Goal: Transaction & Acquisition: Purchase product/service

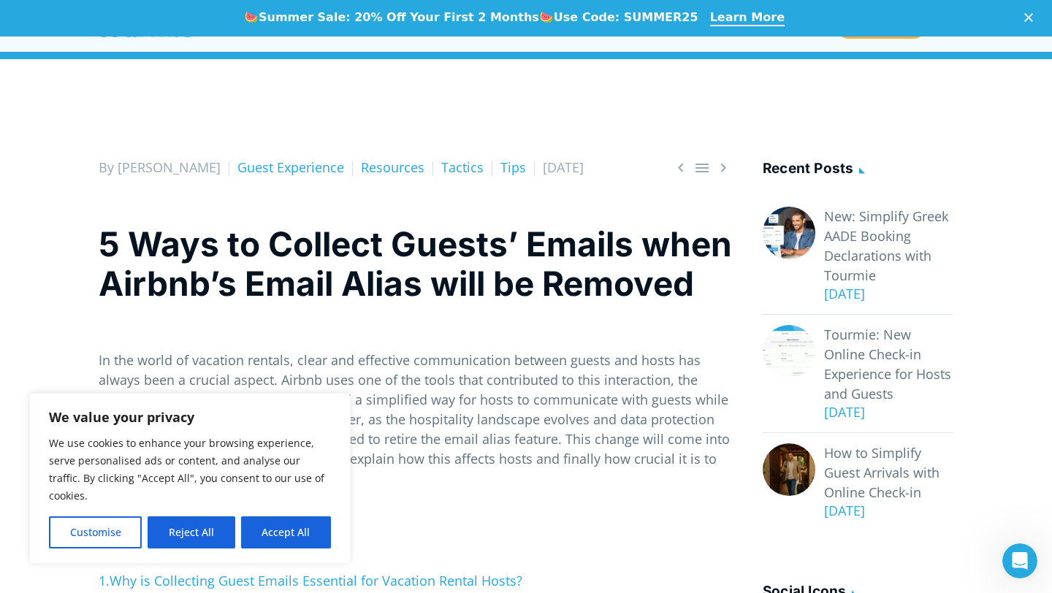
drag, startPoint x: 212, startPoint y: 535, endPoint x: 297, endPoint y: 506, distance: 90.1
click at [213, 534] on button "Reject All" at bounding box center [191, 532] width 87 height 32
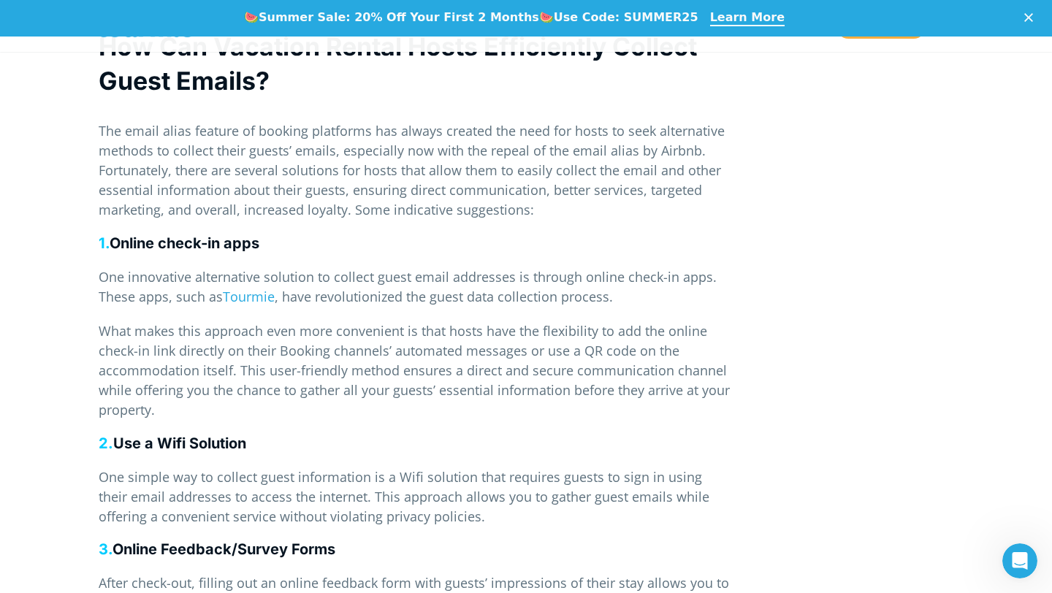
scroll to position [1948, 0]
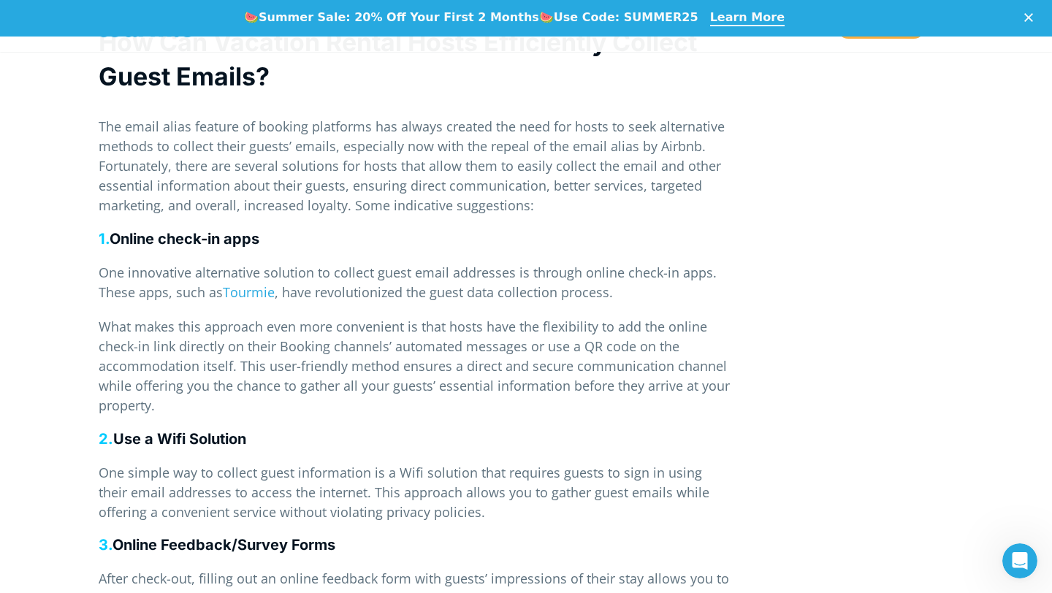
click at [402, 371] on p "What makes this approach even more convenient is that hosts have the flexibilit…" at bounding box center [415, 366] width 633 height 99
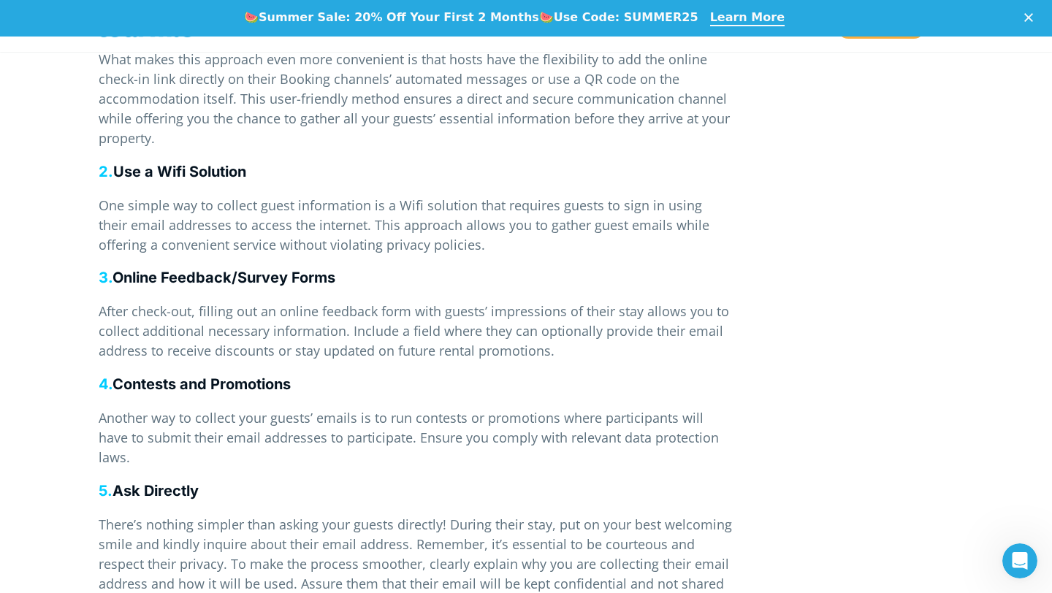
scroll to position [2216, 0]
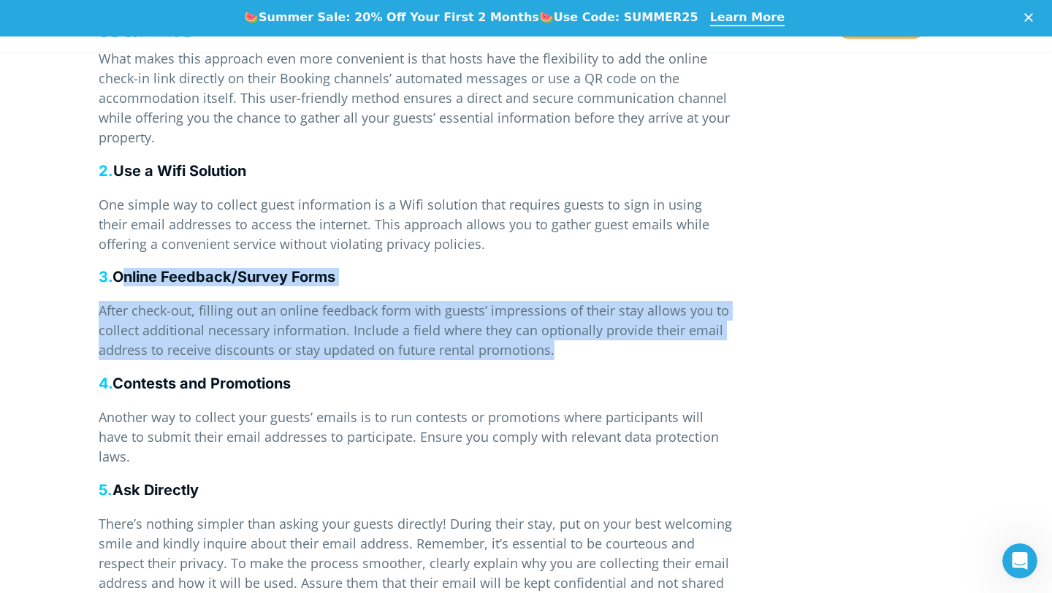
drag, startPoint x: 115, startPoint y: 277, endPoint x: 560, endPoint y: 352, distance: 451.8
copy div "Online Feedback/Survey Forms After check-out, filling out an online feedback fo…"
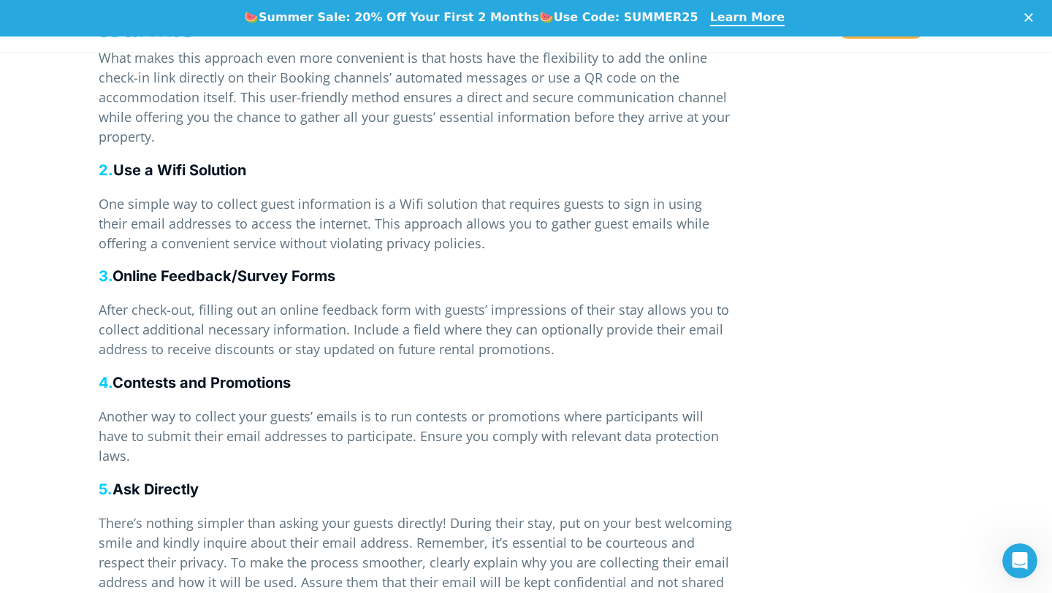
click at [356, 424] on span "Another way to collect your guests’ emails is to run contests or promotions whe…" at bounding box center [409, 435] width 620 height 57
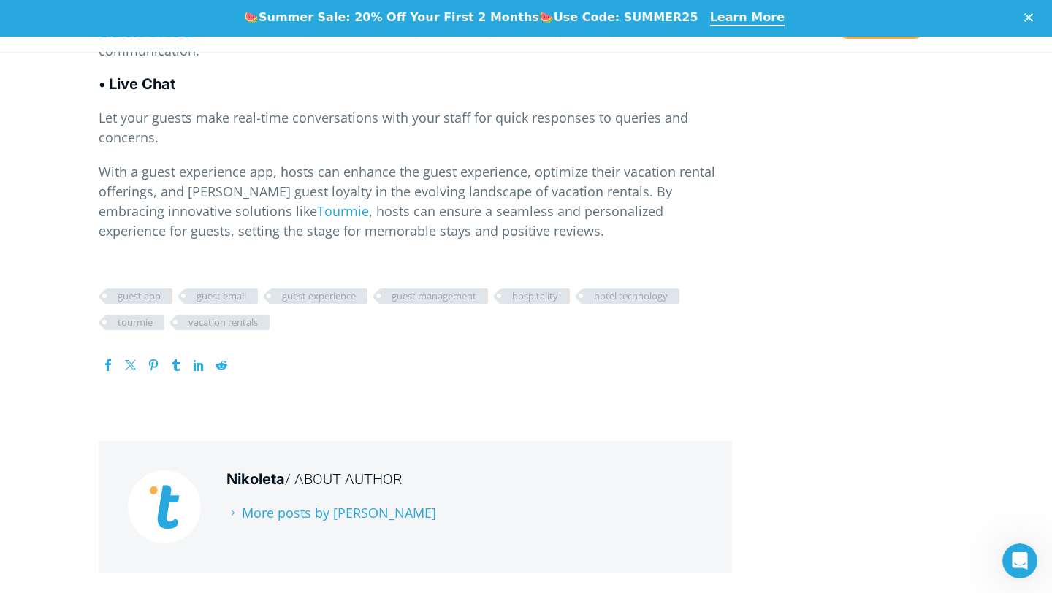
scroll to position [3829, 0]
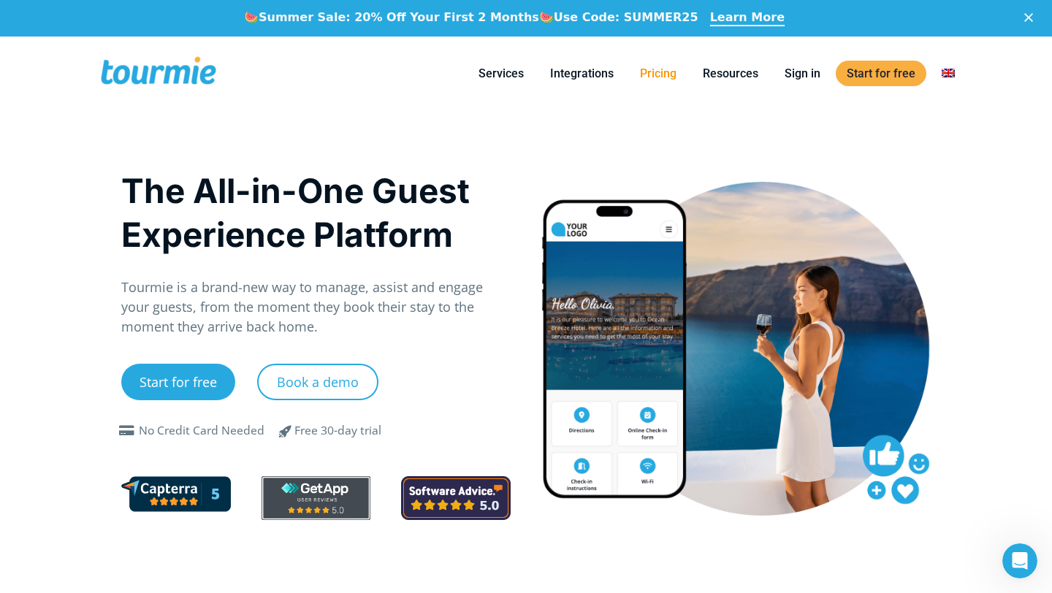
scroll to position [2, 0]
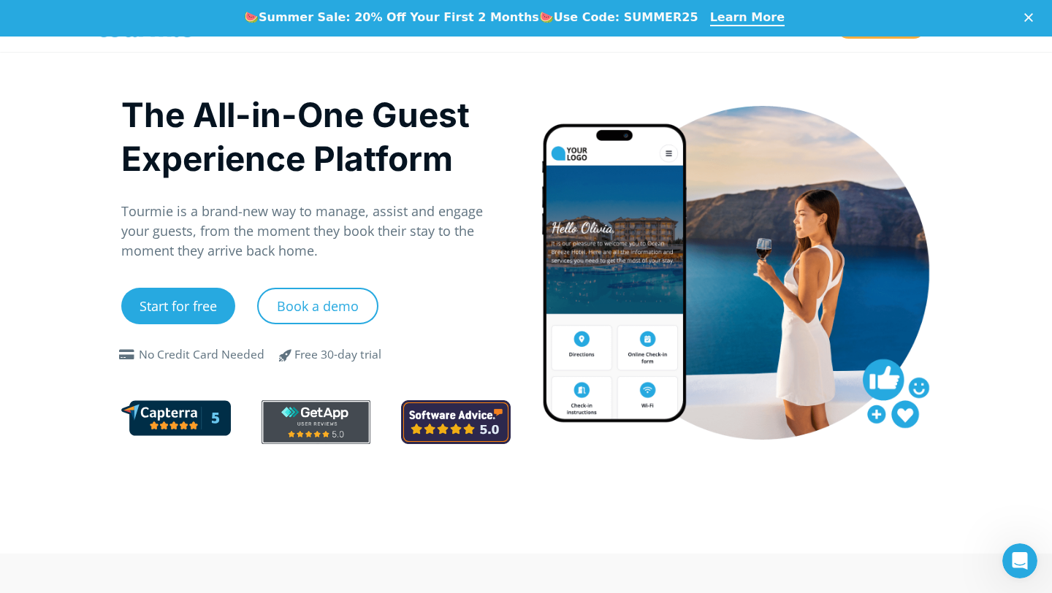
scroll to position [0, 0]
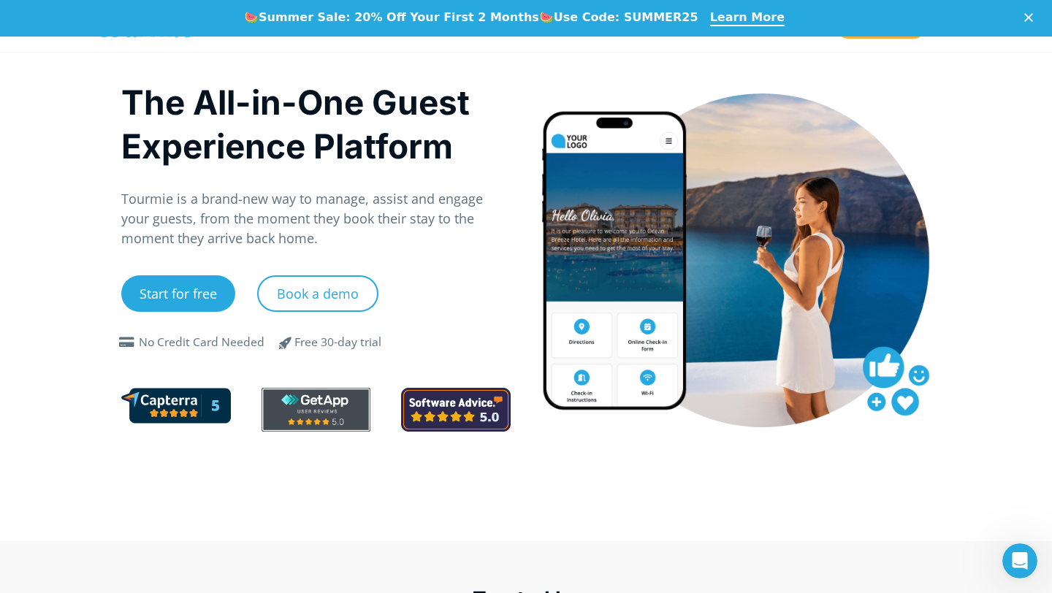
click at [657, 75] on div at bounding box center [736, 259] width 420 height 383
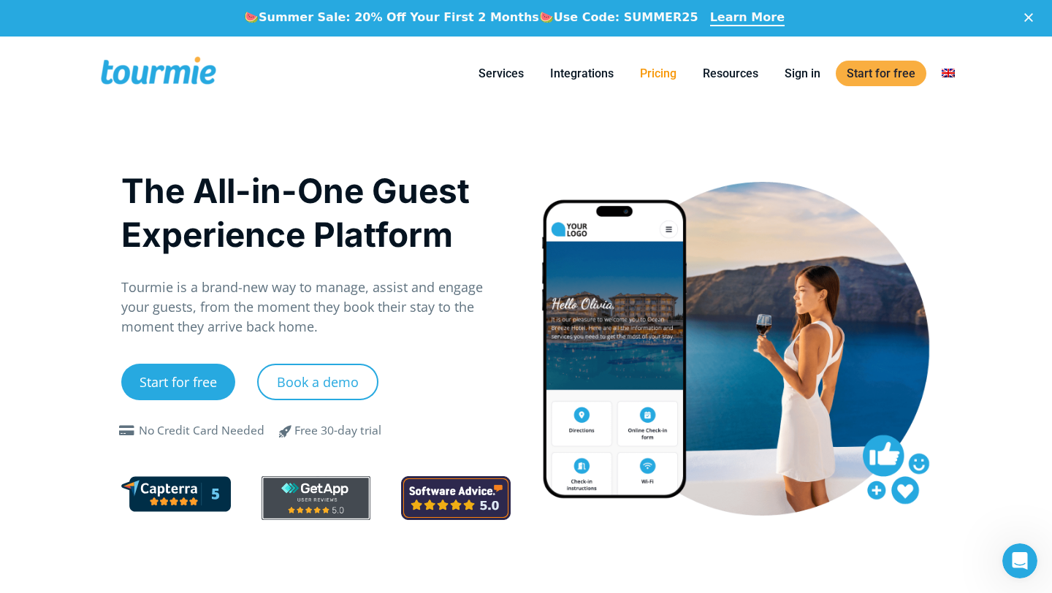
click at [657, 75] on link "Pricing" at bounding box center [658, 73] width 58 height 18
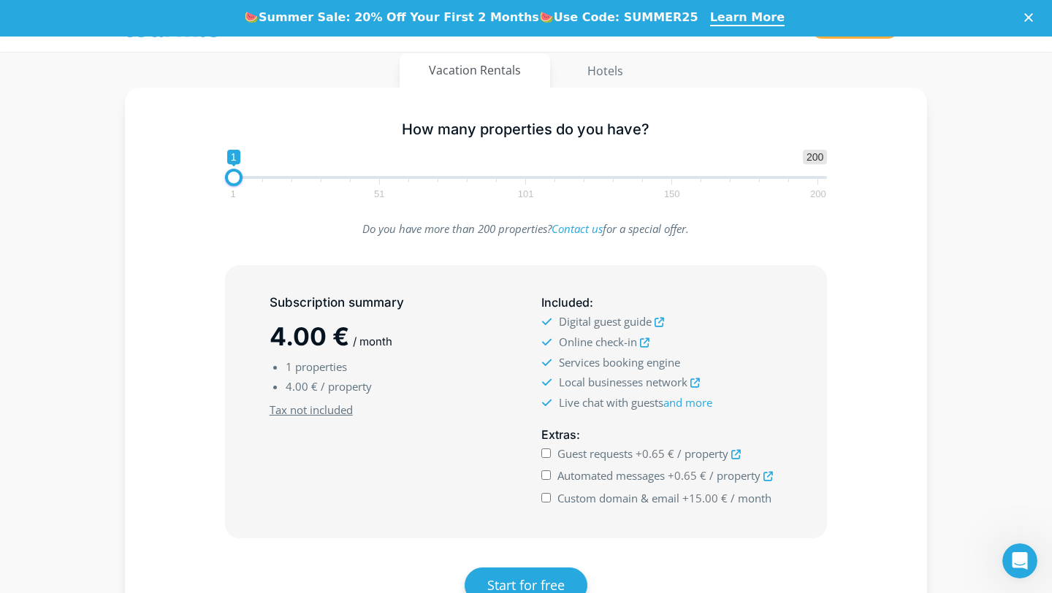
scroll to position [218, 0]
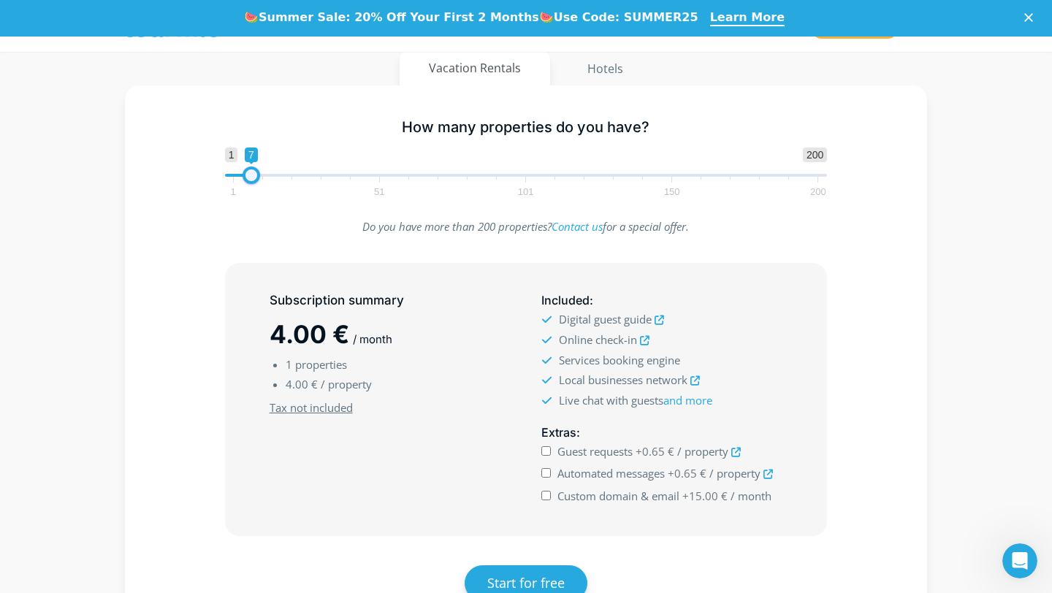
drag, startPoint x: 236, startPoint y: 178, endPoint x: 253, endPoint y: 176, distance: 17.7
click at [253, 176] on span at bounding box center [251, 176] width 18 height 18
drag, startPoint x: 254, startPoint y: 175, endPoint x: 317, endPoint y: 170, distance: 63.0
click at [315, 170] on span at bounding box center [307, 176] width 18 height 18
drag, startPoint x: 317, startPoint y: 175, endPoint x: 275, endPoint y: 174, distance: 42.4
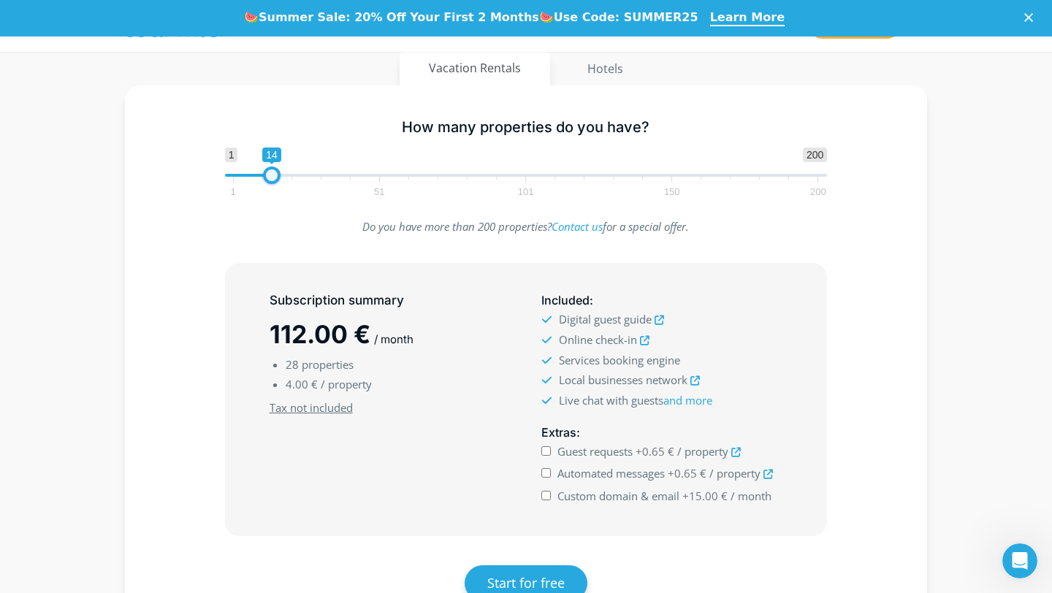
click at [275, 174] on span at bounding box center [272, 176] width 18 height 18
drag, startPoint x: 275, startPoint y: 175, endPoint x: 237, endPoint y: 174, distance: 37.3
click at [237, 174] on span at bounding box center [240, 176] width 18 height 18
type input "7"
drag, startPoint x: 237, startPoint y: 174, endPoint x: 254, endPoint y: 174, distance: 16.8
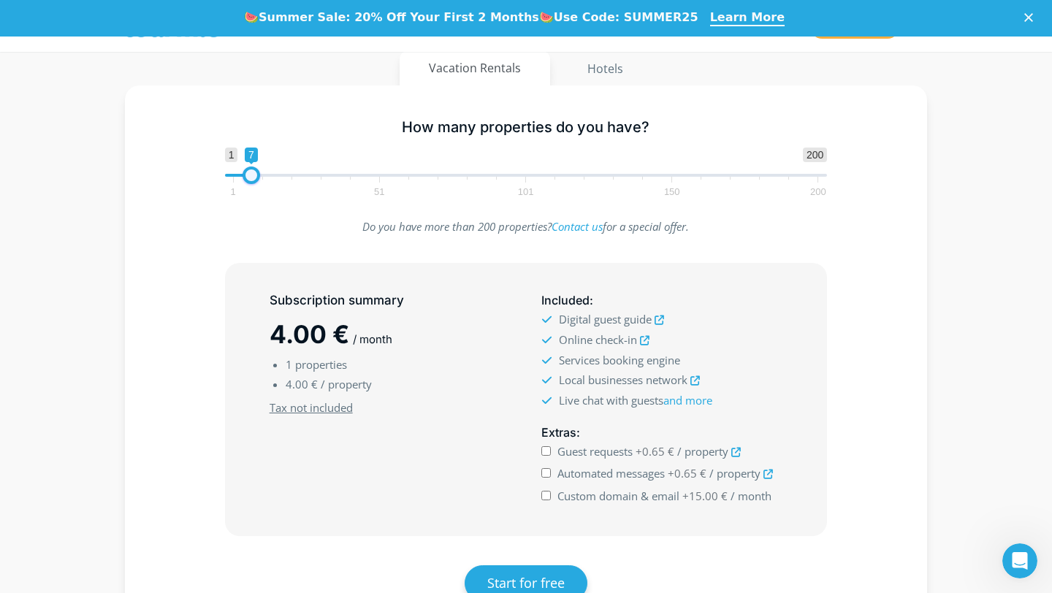
click at [254, 174] on span at bounding box center [251, 176] width 18 height 18
